Goal: Information Seeking & Learning: Learn about a topic

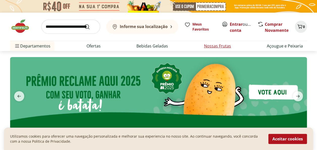
click at [220, 48] on link "Nossas Frutas" at bounding box center [217, 46] width 27 height 6
select select "**********"
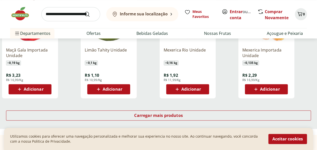
scroll to position [327, 0]
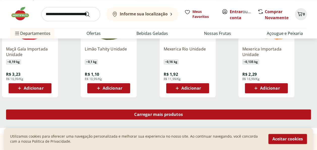
click at [149, 116] on span "Carregar mais produtos" at bounding box center [158, 114] width 49 height 4
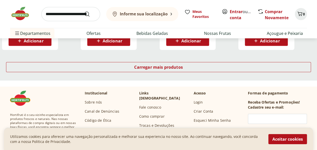
scroll to position [680, 0]
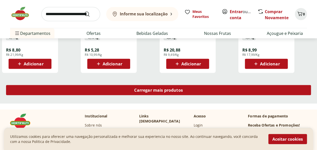
click at [146, 91] on span "Carregar mais produtos" at bounding box center [158, 90] width 49 height 4
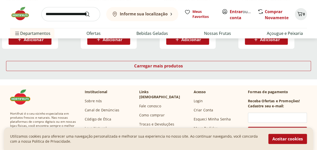
scroll to position [982, 0]
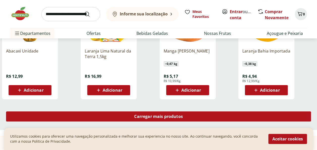
click at [145, 116] on span "Carregar mais produtos" at bounding box center [158, 116] width 49 height 4
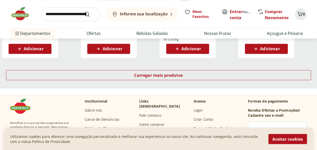
scroll to position [1360, 0]
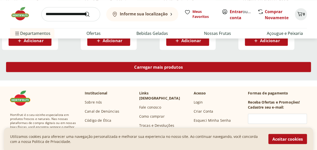
click at [165, 69] on span "Carregar mais produtos" at bounding box center [158, 67] width 49 height 4
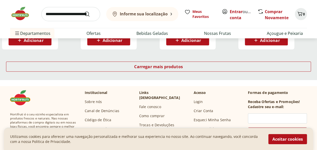
scroll to position [1662, 0]
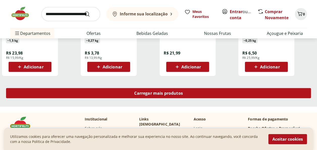
click at [147, 95] on span "Carregar mais produtos" at bounding box center [158, 93] width 49 height 4
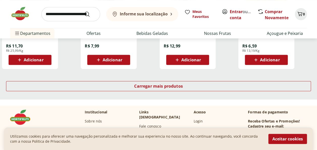
scroll to position [1990, 0]
